Goal: Find specific page/section: Find specific page/section

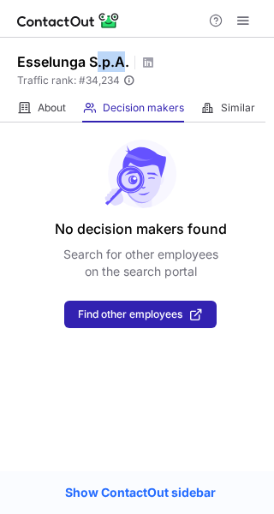
drag, startPoint x: 126, startPoint y: 61, endPoint x: 93, endPoint y: 65, distance: 32.8
click at [93, 65] on h1 "Esselunga S.p.A." at bounding box center [73, 61] width 112 height 21
copy h1 ".p.A"
click at [10, 116] on div "About About Company Decision makers View Employees Similar Similar Companies" at bounding box center [132, 108] width 265 height 28
click at [33, 109] on div "About About Company" at bounding box center [41, 108] width 49 height 28
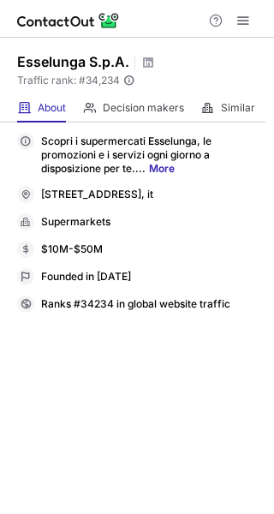
click at [114, 126] on div "Scopri i supermercati Esselunga, le promozioni e i servizi ogni giorno a dispos…" at bounding box center [137, 317] width 274 height 391
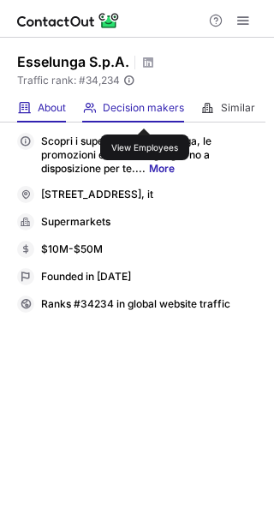
click at [145, 113] on span "Decision makers" at bounding box center [143, 108] width 81 height 14
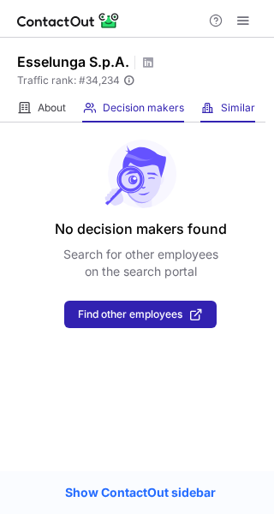
click at [230, 98] on div "Similar Similar Companies" at bounding box center [227, 108] width 55 height 28
click at [152, 490] on link "Show ContactOut sidebar" at bounding box center [140, 492] width 185 height 26
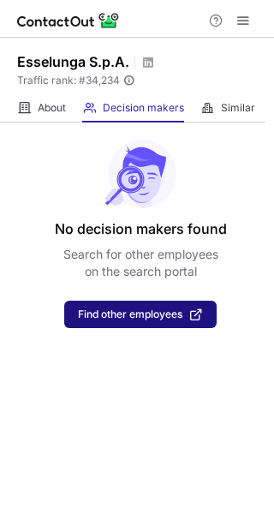
click at [128, 315] on span "Find other employees" at bounding box center [130, 314] width 104 height 12
